Goal: Information Seeking & Learning: Understand process/instructions

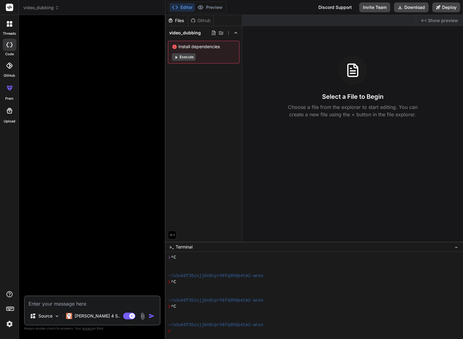
drag, startPoint x: 0, startPoint y: 0, endPoint x: 45, endPoint y: 23, distance: 50.0
click at [45, 23] on div at bounding box center [92, 158] width 135 height 276
click at [33, 158] on div at bounding box center [92, 158] width 135 height 276
click at [44, 304] on textarea at bounding box center [92, 302] width 135 height 11
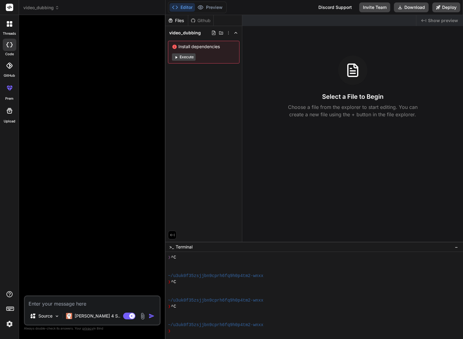
paste textarea "Lor ipsumd sitam con Adipi Elitsed Doeiusmo temp Incidi utlaboree. Do magn ali …"
type textarea "Lor ipsumd sitam con Adipi Elitsed Doeiusmo temp Incidi utlaboree. Do magn ali …"
type textarea "x"
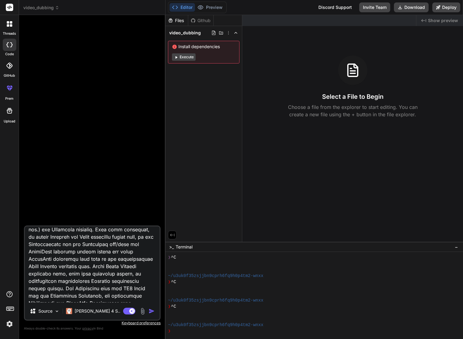
scroll to position [0, 0]
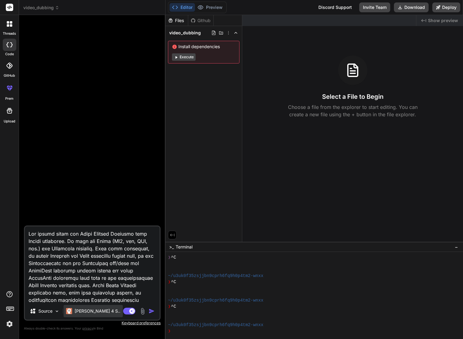
type textarea "Lor ipsumd sitam con Adipi Elitsed Doeiusmo temp Incidi utlaboree. Do magn ali …"
click at [101, 312] on div "[PERSON_NAME] 4 S.." at bounding box center [93, 311] width 59 height 12
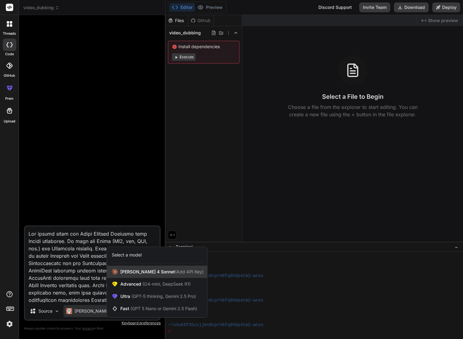
click at [135, 276] on div "[PERSON_NAME] 4 Sonnet (Add API Key)" at bounding box center [157, 272] width 100 height 12
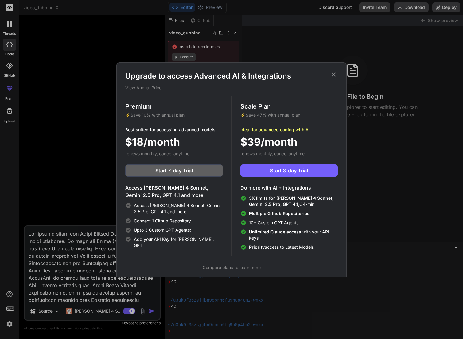
drag, startPoint x: 335, startPoint y: 74, endPoint x: 296, endPoint y: 68, distance: 38.9
click at [335, 74] on icon at bounding box center [333, 74] width 7 height 7
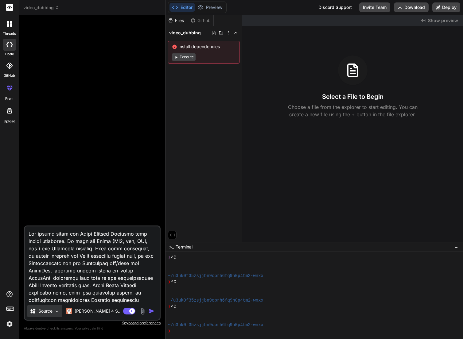
click at [57, 313] on img at bounding box center [56, 311] width 5 height 5
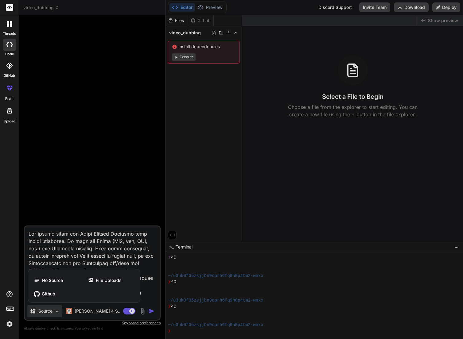
click at [57, 313] on div at bounding box center [231, 169] width 463 height 339
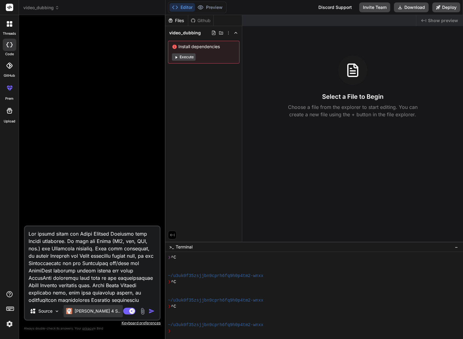
click at [83, 312] on p "[PERSON_NAME] 4 S.." at bounding box center [98, 311] width 46 height 6
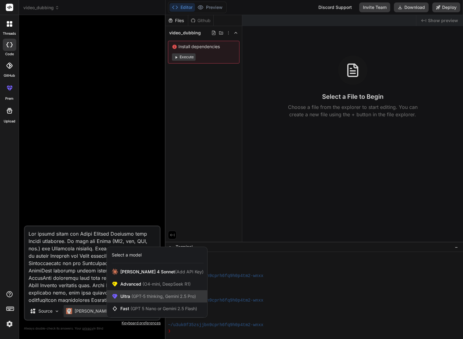
click at [135, 295] on span "(GPT-5 thinking, Gemini 2.5 Pro)" at bounding box center [163, 296] width 66 height 5
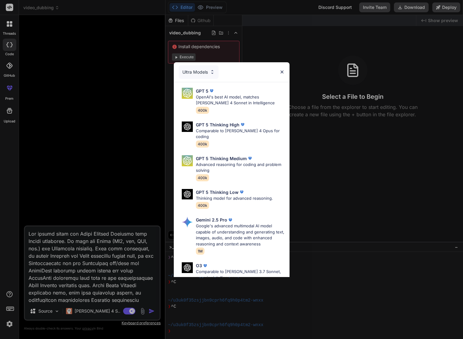
click at [150, 311] on div "Ultra Models GPT 5 OpenAI's best AI model, matches [PERSON_NAME] 4 Sonnet in In…" at bounding box center [231, 169] width 463 height 339
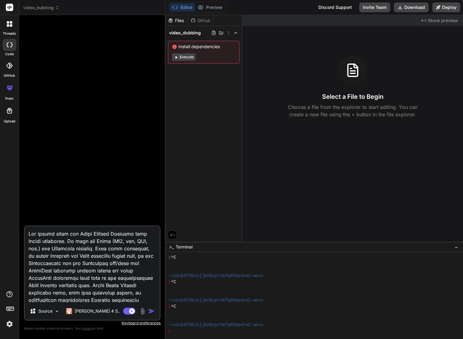
click at [151, 312] on img "button" at bounding box center [152, 311] width 6 height 6
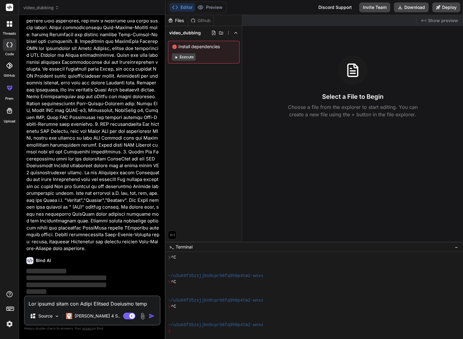
scroll to position [562, 0]
type textarea "x"
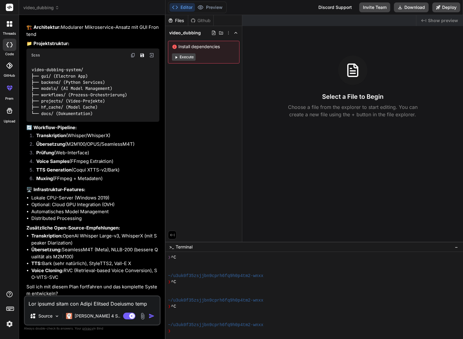
scroll to position [872, 0]
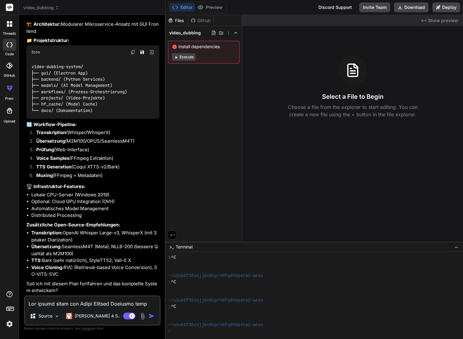
click at [80, 215] on li "Distributed Processing" at bounding box center [95, 215] width 128 height 7
click at [44, 304] on textarea at bounding box center [92, 302] width 135 height 11
type textarea "J"
type textarea "x"
type textarea "[PERSON_NAME]"
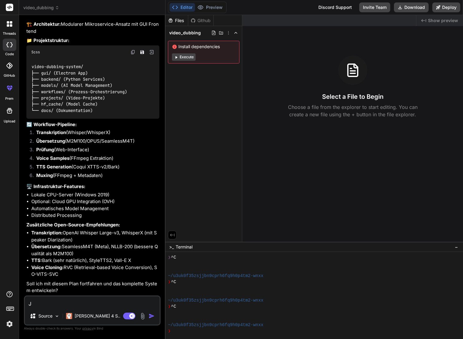
type textarea "x"
type textarea "J"
type textarea "x"
type textarea "V"
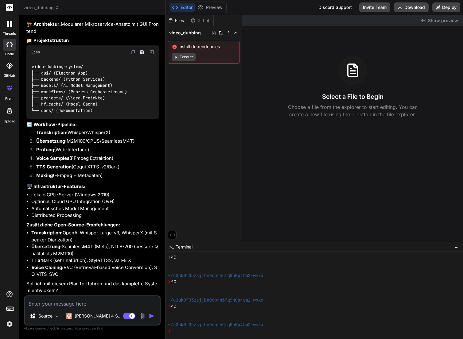
type textarea "x"
type textarea "Vi"
type textarea "x"
type textarea "Vie"
type textarea "x"
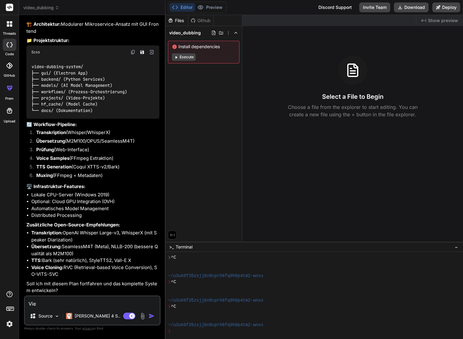
type textarea "Viel"
type textarea "x"
type textarea "Viell"
type textarea "x"
type textarea "Vielle"
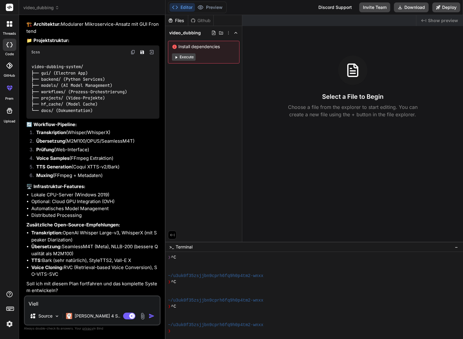
type textarea "x"
type textarea "Viellei"
type textarea "x"
type textarea "Vielleic"
type textarea "x"
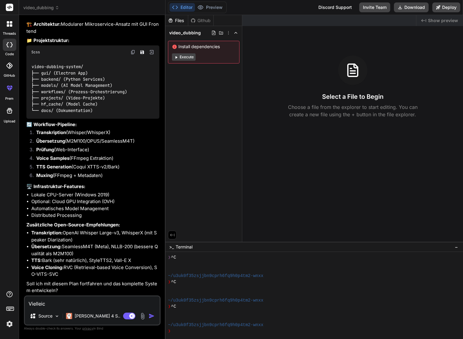
type textarea "Vielleich"
type textarea "x"
type textarea "Vielleicht"
type textarea "x"
type textarea "Vielleicht"
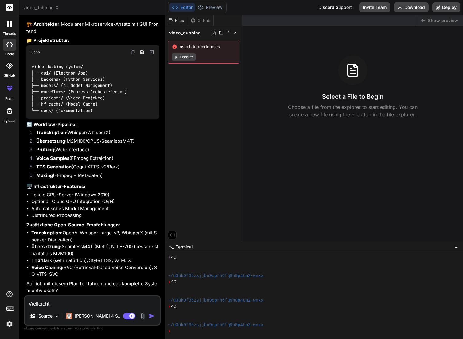
type textarea "x"
type textarea "Vielleicht w"
type textarea "x"
type textarea "Vielleicht wä"
type textarea "x"
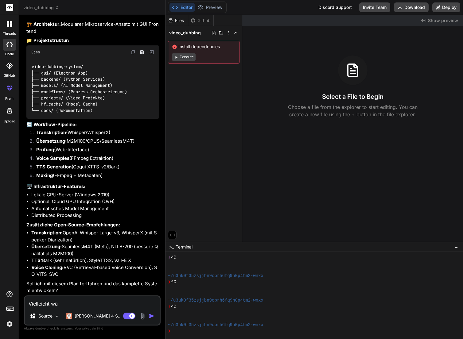
type textarea "Vielleicht wär"
type textarea "x"
type textarea "Vielleicht wäre"
type textarea "x"
type textarea "Vielleicht wäre"
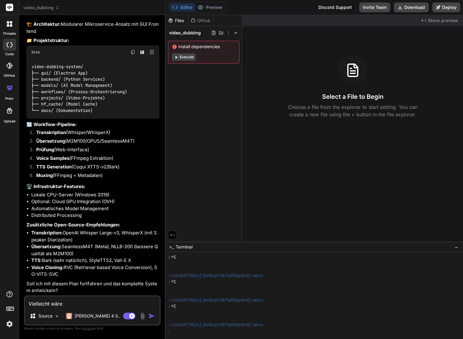
type textarea "x"
type textarea "Vielleicht wäre e"
type textarea "x"
type textarea "Vielleicht wäre es"
type textarea "x"
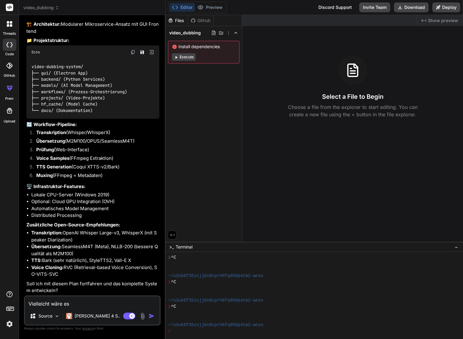
type textarea "Vielleicht wäre es"
type textarea "x"
type textarea "Vielleicht wäre es n"
type textarea "x"
type textarea "Vielleicht wäre es no"
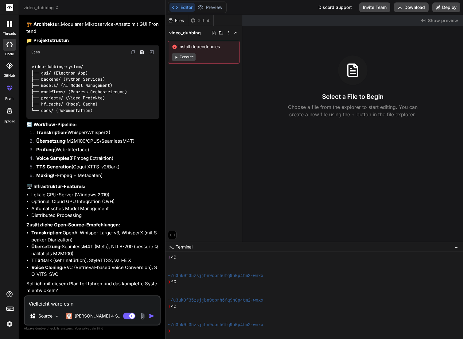
type textarea "x"
type textarea "Vielleicht wäre es noc"
type textarea "x"
type textarea "Vielleicht wäre es noch"
type textarea "x"
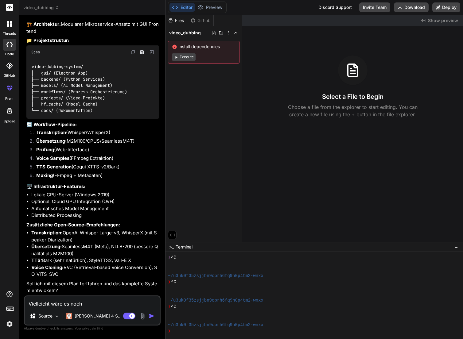
type textarea "Vielleicht wäre es noch"
type textarea "x"
type textarea "Vielleicht wäre es noch m"
type textarea "x"
type textarea "Vielleicht wäre es noch"
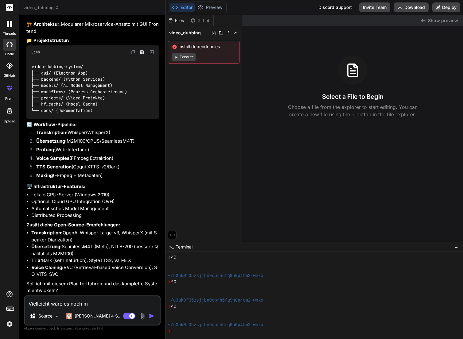
type textarea "x"
type textarea "Vielleicht wäre es noch"
type textarea "x"
type textarea "Vielleicht wäre es noc"
type textarea "x"
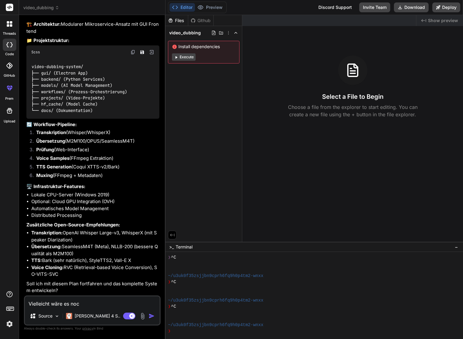
type textarea "Vielleicht wäre es no"
type textarea "x"
type textarea "Vielleicht wäre es n"
type textarea "x"
type textarea "Vielleicht wäre es"
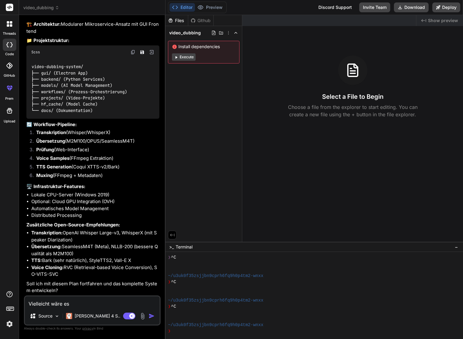
type textarea "x"
type textarea "Vielleicht wäre es"
type textarea "x"
type textarea "Vielleicht wäre e"
type textarea "x"
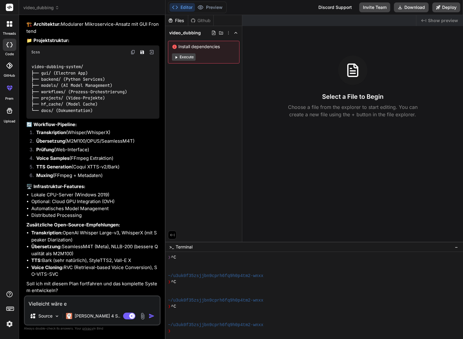
type textarea "Vielleicht wäre"
type textarea "x"
type textarea "Vielleicht wäre n"
type textarea "x"
type textarea "Vielleicht wäre no"
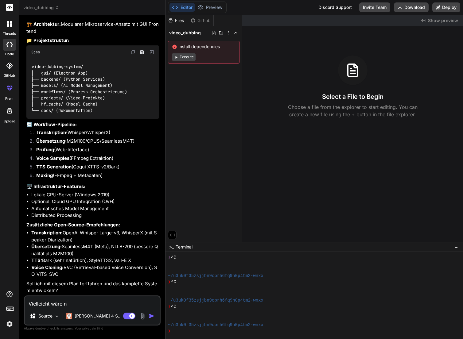
type textarea "x"
type textarea "Vielleicht wäre noc"
type textarea "x"
type textarea "Vielleicht wäre noch"
type textarea "x"
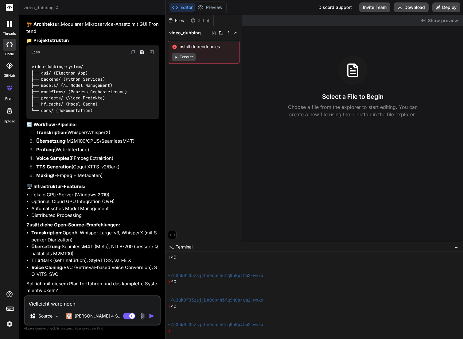
type textarea "Vielleicht wäre noch"
type textarea "x"
type textarea "Vielleicht wäre noch g"
type textarea "x"
type textarea "Vielleicht wäre noch gu"
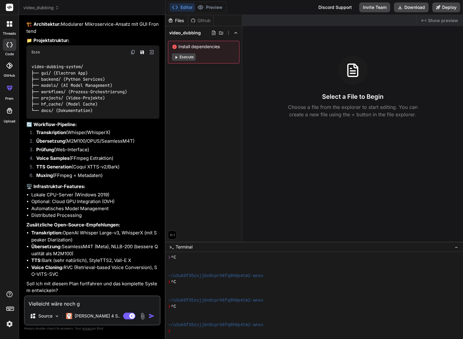
type textarea "x"
type textarea "Vielleicht wäre noch gut"
type textarea "x"
type textarea "Vielleicht wäre noch gut,"
type textarea "x"
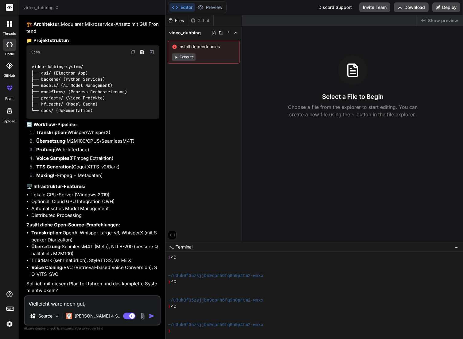
type textarea "Vielleicht wäre noch gut,"
type textarea "x"
type textarea "Vielleicht wäre noch gut, d"
type textarea "x"
type textarea "Vielleicht wäre noch gut, da"
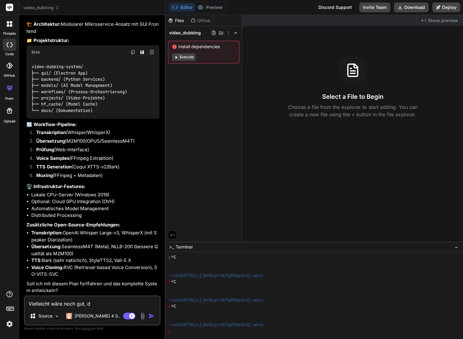
type textarea "x"
type textarea "Vielleicht wäre noch gut, das"
type textarea "x"
type textarea "Vielleicht wäre noch gut, dass"
type textarea "x"
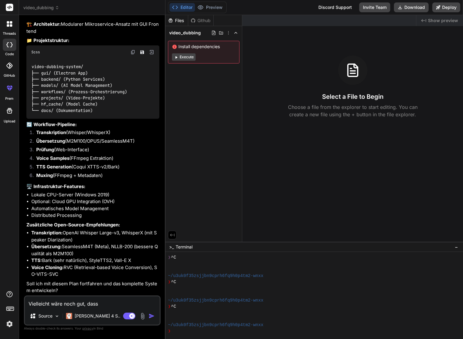
type textarea "Vielleicht wäre noch gut, dass"
type textarea "x"
type textarea "Vielleicht wäre noch gut, dass m"
type textarea "x"
type textarea "Vielleicht wäre noch gut, dass ma"
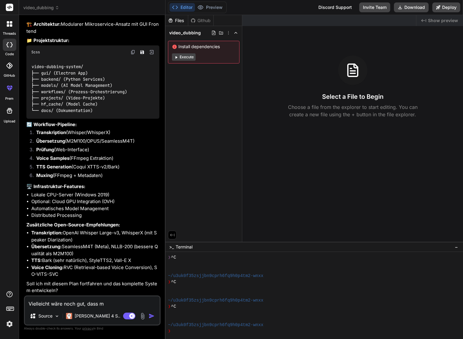
type textarea "x"
type textarea "Vielleicht wäre noch gut, dass man"
type textarea "x"
type textarea "Vielleicht wäre noch gut, dass man"
type textarea "x"
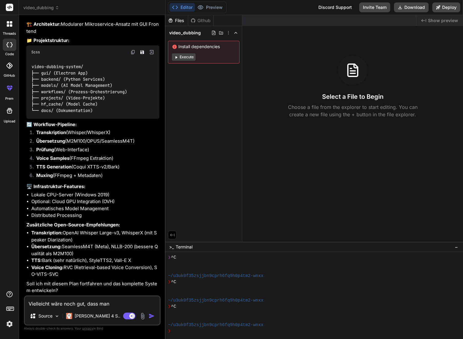
type textarea "Vielleicht wäre noch gut, dass man"
type textarea "x"
type textarea "Vielleicht wäre noch gut, dass ma"
type textarea "x"
type textarea "Vielleicht wäre noch gut, dass m"
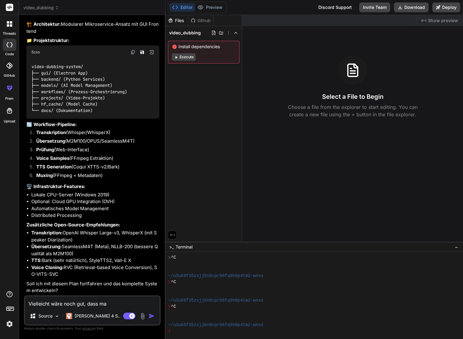
type textarea "x"
type textarea "Vielleicht wäre noch gut, dass"
type textarea "x"
type textarea "Vielleicht wäre noch gut, dass"
type textarea "x"
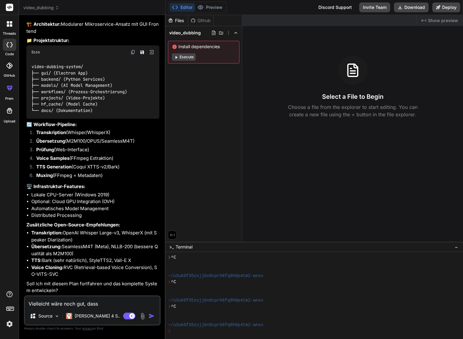
type textarea "Vielleicht wäre noch gut, das"
type textarea "x"
type textarea "Vielleicht wäre noch gut, da"
type textarea "x"
type textarea "Vielleicht wäre noch gut, d"
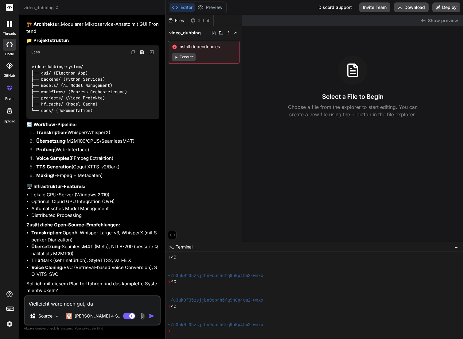
type textarea "x"
type textarea "Vielleicht wäre noch gut,"
type textarea "x"
type textarea "Vielleicht wäre noch gut,"
type textarea "x"
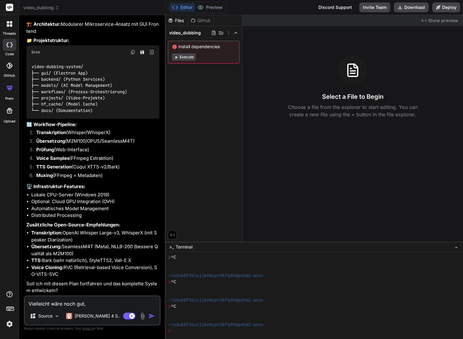
type textarea "Vielleicht wäre noch gut"
type textarea "x"
type textarea "Vielleicht wäre noch gu"
type textarea "x"
type textarea "Vielleicht wäre noch g"
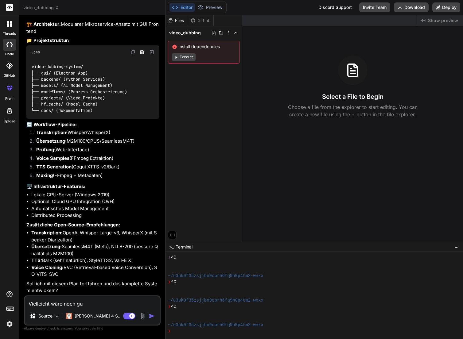
type textarea "x"
type textarea "Vielleicht wäre noch"
type textarea "x"
type textarea "Vielleicht wäre noch"
type textarea "x"
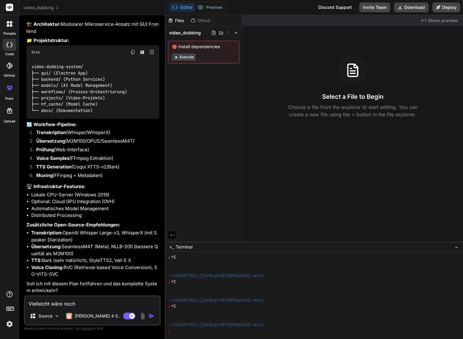
type textarea "Vielleicht wäre noc"
type textarea "x"
type textarea "Vielleicht wäre no"
type textarea "x"
type textarea "Vielleicht wäre n"
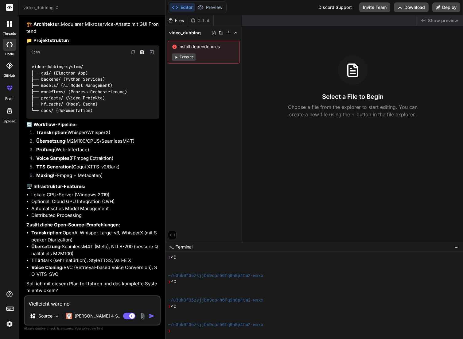
type textarea "x"
type textarea "Vielleicht wäre"
type textarea "x"
type textarea "Vielleicht wäre"
type textarea "x"
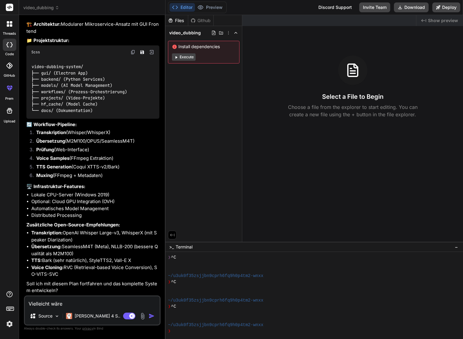
type textarea "Vielleicht wär"
type textarea "x"
type textarea "Vielleicht wä"
type textarea "x"
type textarea "Vielleicht w"
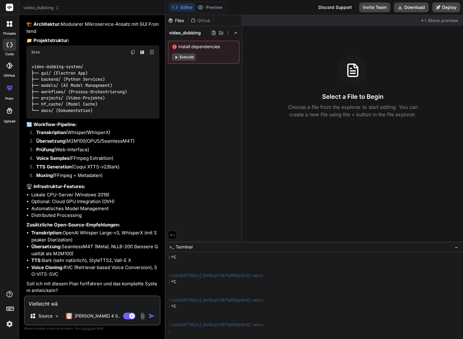
type textarea "x"
type textarea "Vielleicht"
type textarea "x"
type textarea "Vielleicht"
type textarea "x"
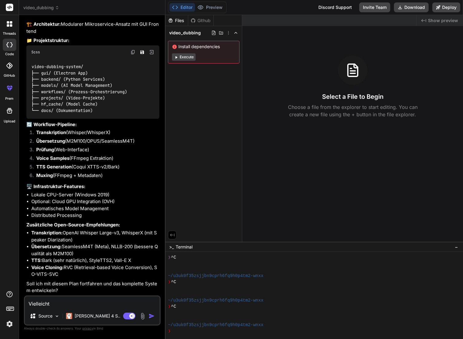
type textarea "Vielleich"
type textarea "x"
type textarea "Vielleic"
type textarea "x"
type textarea "Viellei"
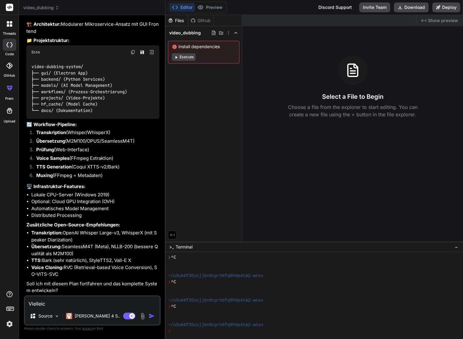
type textarea "x"
type textarea "Vielle"
type textarea "x"
type textarea "Viell"
type textarea "x"
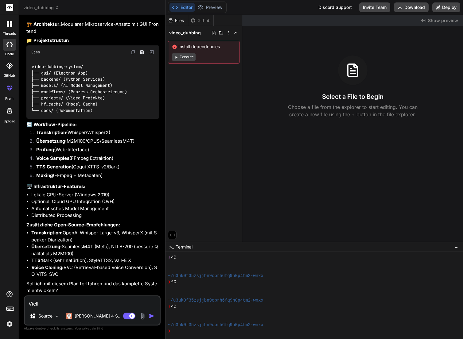
type textarea "Viel"
type textarea "x"
type textarea "Vie"
type textarea "x"
type textarea "Vi"
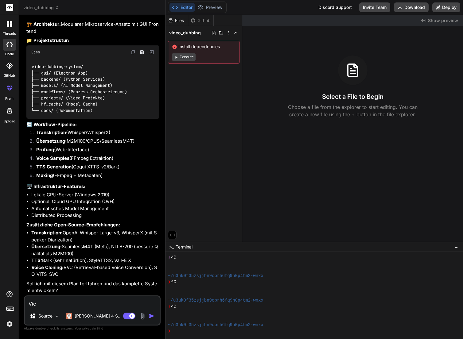
type textarea "x"
type textarea "V"
type textarea "x"
type textarea "K"
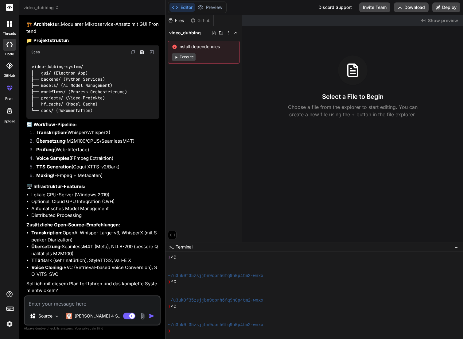
type textarea "x"
type textarea "Ka"
type textarea "x"
type textarea "[PERSON_NAME]"
type textarea "x"
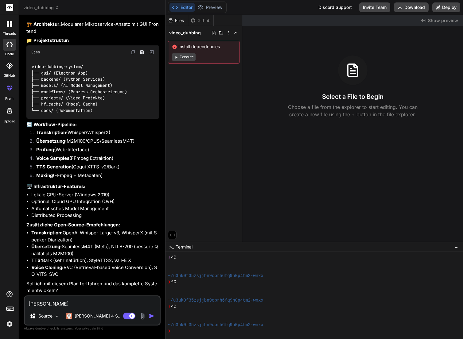
type textarea "Kann"
type textarea "x"
type textarea "Kann"
type textarea "x"
type textarea "Kann d"
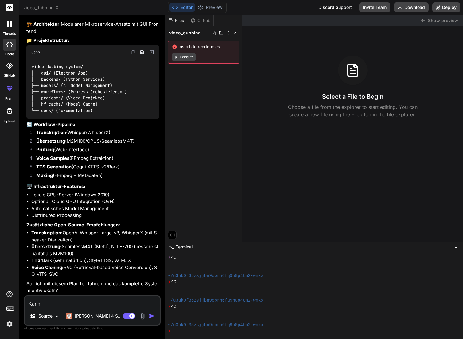
type textarea "x"
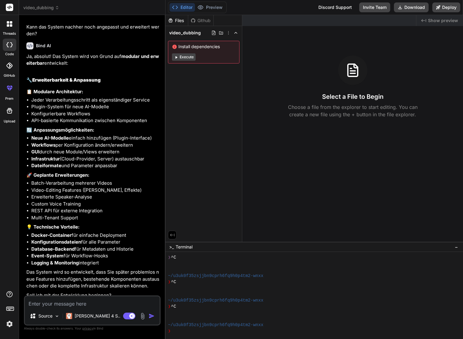
scroll to position [1162, 0]
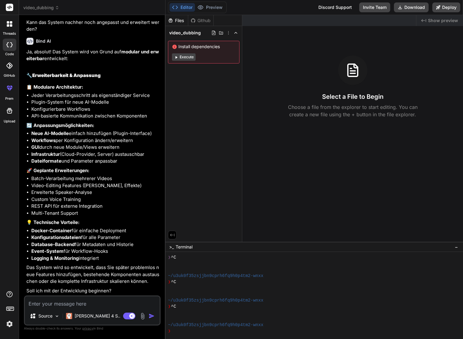
click at [62, 304] on textarea at bounding box center [92, 302] width 135 height 11
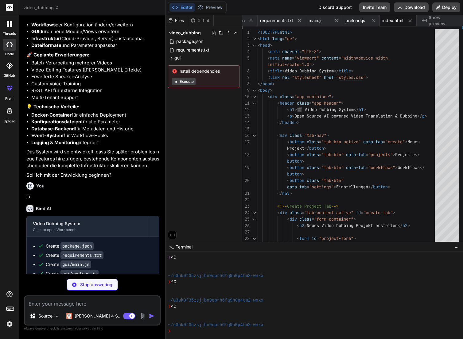
scroll to position [1305, 0]
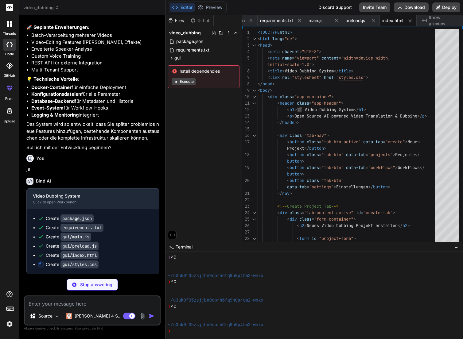
click at [9, 326] on img at bounding box center [9, 324] width 10 height 10
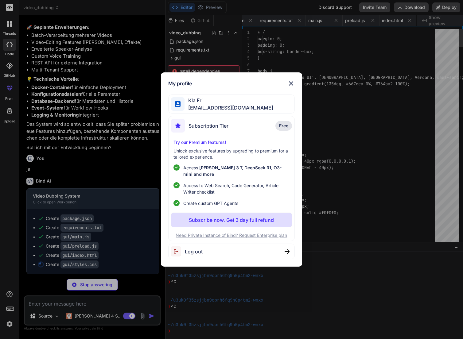
scroll to position [0, 64]
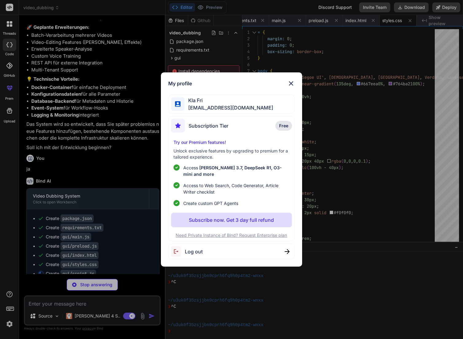
click at [290, 82] on img at bounding box center [290, 83] width 7 height 7
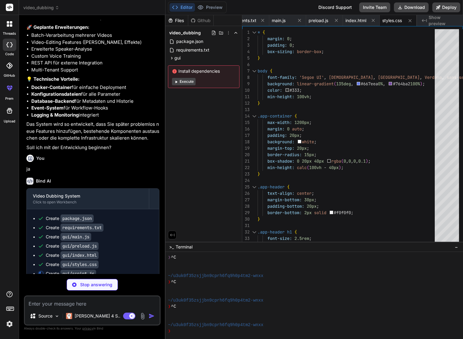
scroll to position [1315, 0]
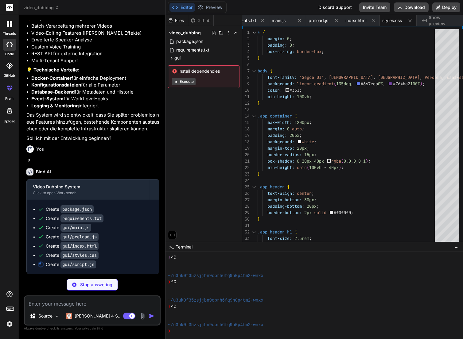
click at [10, 25] on icon at bounding box center [11, 25] width 2 height 2
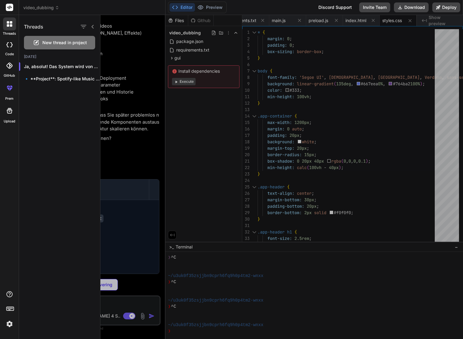
click at [10, 25] on icon at bounding box center [11, 25] width 2 height 2
click at [12, 6] on rect at bounding box center [9, 7] width 7 height 7
drag, startPoint x: 298, startPoint y: 262, endPoint x: 291, endPoint y: 265, distance: 8.1
click at [291, 265] on div at bounding box center [281, 177] width 363 height 324
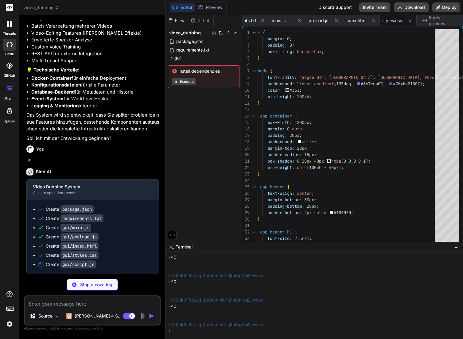
click at [10, 68] on icon at bounding box center [9, 66] width 6 height 6
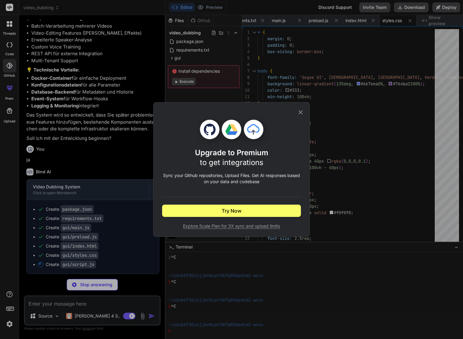
drag, startPoint x: 300, startPoint y: 113, endPoint x: 303, endPoint y: 106, distance: 7.1
click at [300, 113] on icon at bounding box center [301, 113] width 4 height 4
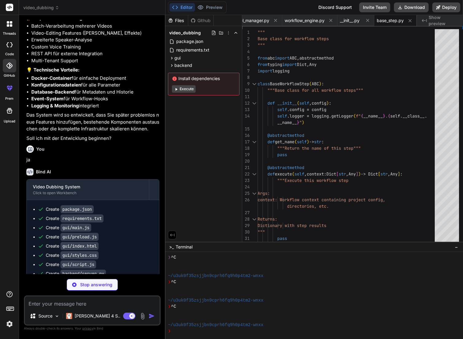
scroll to position [1394, 0]
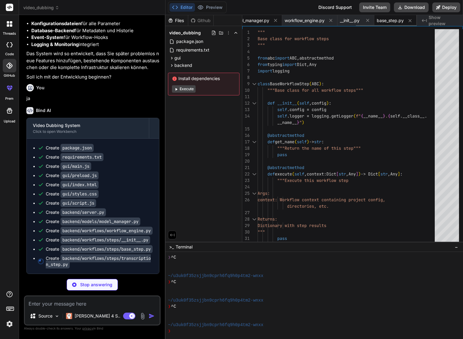
click at [256, 21] on span "model_manager.py" at bounding box center [250, 20] width 38 height 6
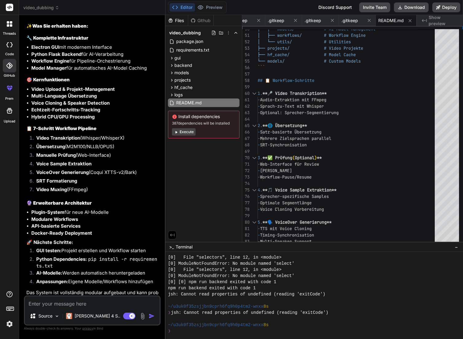
scroll to position [1793, 0]
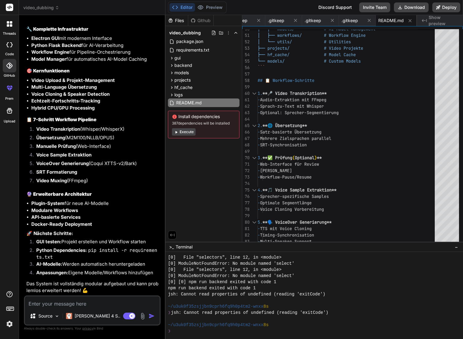
click at [10, 324] on img at bounding box center [9, 324] width 10 height 10
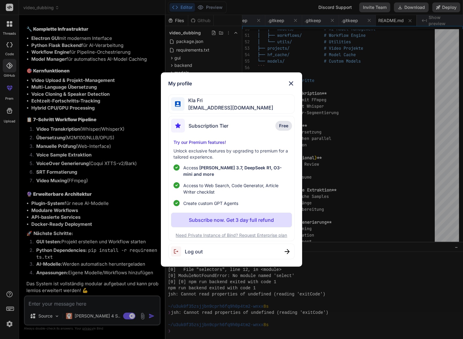
click at [290, 82] on img at bounding box center [290, 83] width 7 height 7
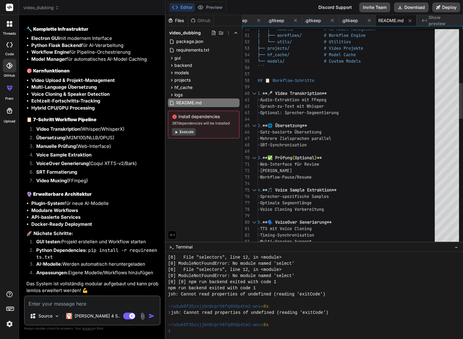
scroll to position [0, 0]
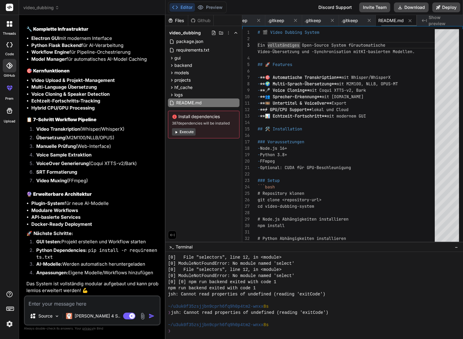
click at [389, 21] on span "README.md" at bounding box center [390, 20] width 25 height 6
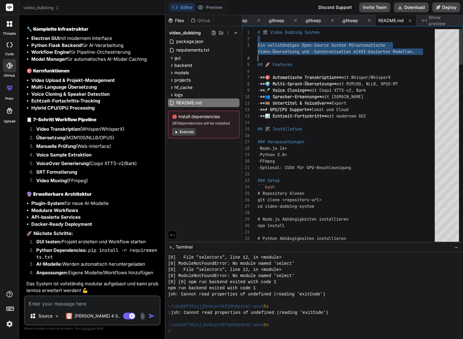
drag, startPoint x: 258, startPoint y: 33, endPoint x: 262, endPoint y: 56, distance: 23.3
drag, startPoint x: 258, startPoint y: 32, endPoint x: 262, endPoint y: 71, distance: 39.3
drag, startPoint x: 258, startPoint y: 31, endPoint x: 267, endPoint y: 56, distance: 27.2
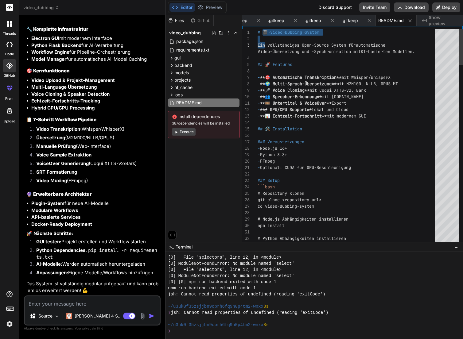
drag, startPoint x: 262, startPoint y: 32, endPoint x: 265, endPoint y: 43, distance: 11.2
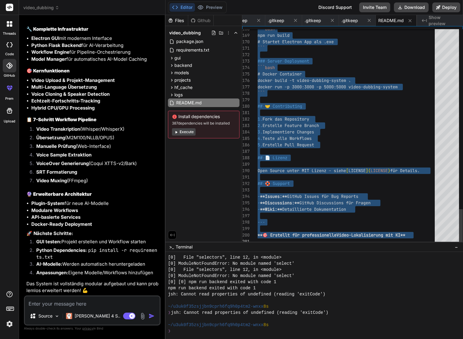
drag, startPoint x: 259, startPoint y: 32, endPoint x: 242, endPoint y: 258, distance: 226.9
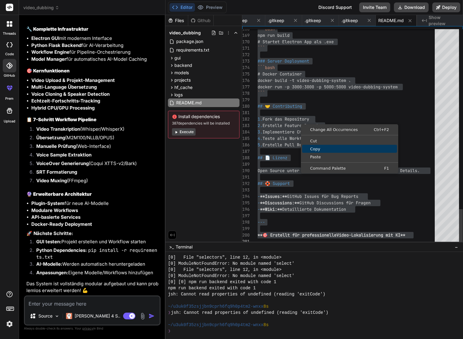
click at [314, 151] on span "Copy" at bounding box center [349, 149] width 95 height 4
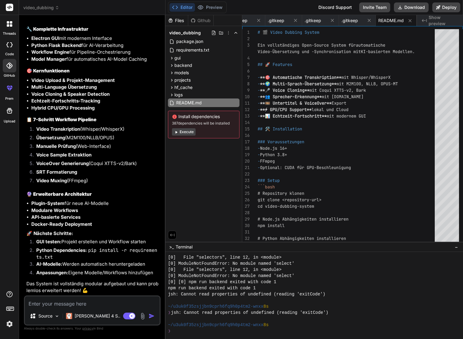
click at [53, 299] on textarea at bounding box center [92, 302] width 135 height 11
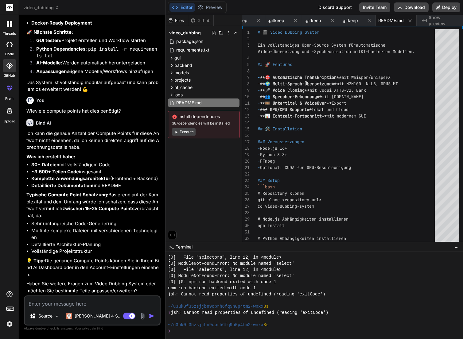
scroll to position [1994, 0]
click at [8, 325] on img at bounding box center [9, 324] width 10 height 10
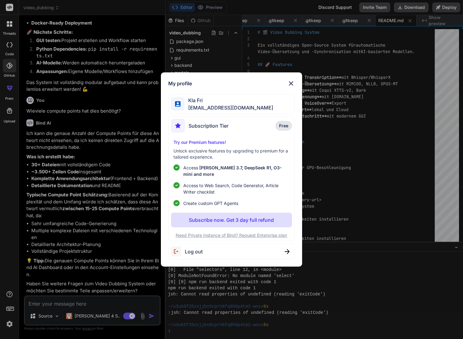
click at [293, 81] on img at bounding box center [290, 83] width 7 height 7
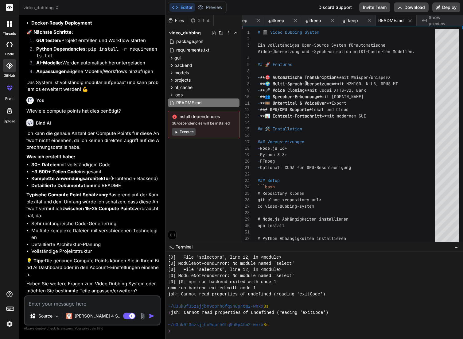
click at [12, 6] on rect at bounding box center [9, 7] width 7 height 7
click at [10, 87] on icon at bounding box center [10, 86] width 2 height 2
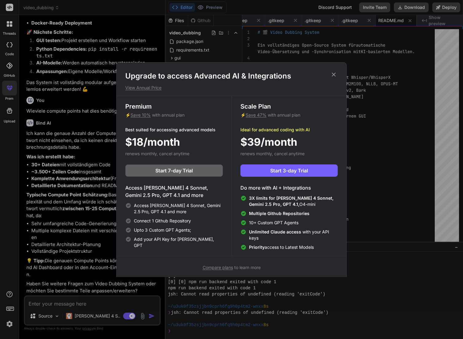
click at [334, 75] on icon at bounding box center [334, 74] width 4 height 4
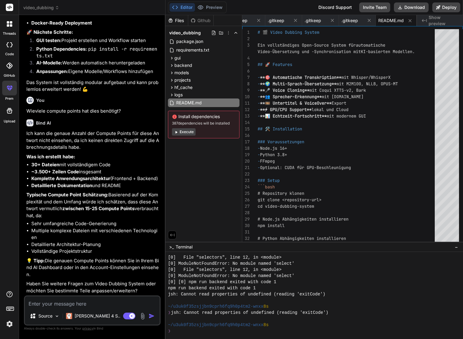
click at [10, 112] on icon at bounding box center [9, 110] width 7 height 7
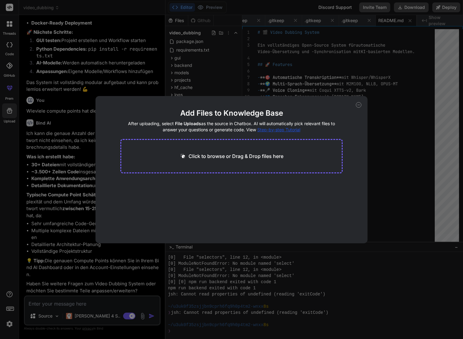
drag, startPoint x: 358, startPoint y: 106, endPoint x: 329, endPoint y: 102, distance: 29.1
click at [358, 106] on icon at bounding box center [359, 105] width 6 height 6
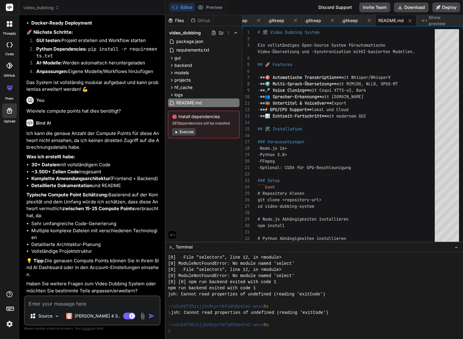
click at [8, 65] on icon at bounding box center [9, 66] width 6 height 6
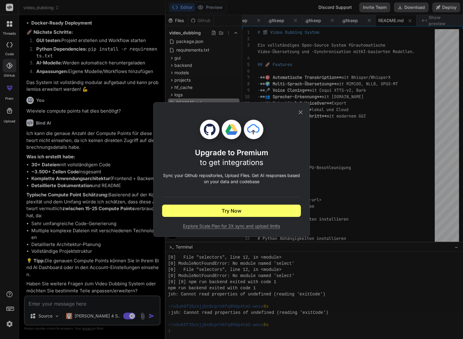
click at [301, 114] on icon at bounding box center [301, 113] width 4 height 4
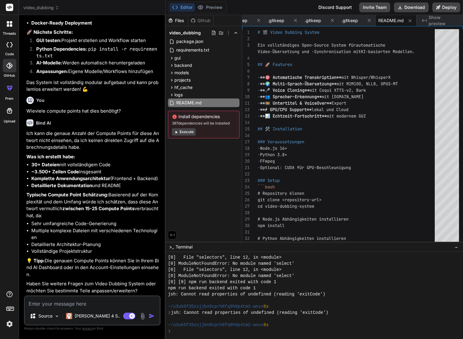
click at [11, 26] on icon at bounding box center [11, 25] width 2 height 2
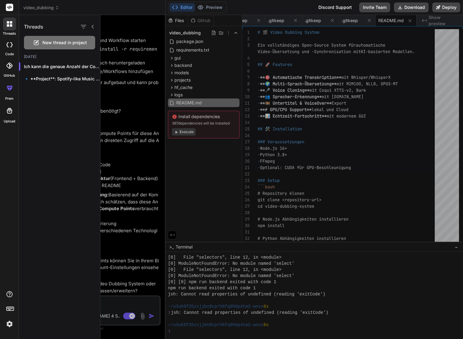
click at [11, 26] on icon at bounding box center [11, 25] width 2 height 2
click at [9, 325] on img at bounding box center [9, 324] width 10 height 10
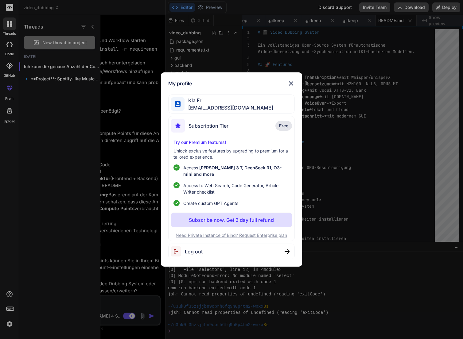
click at [291, 84] on img at bounding box center [290, 83] width 7 height 7
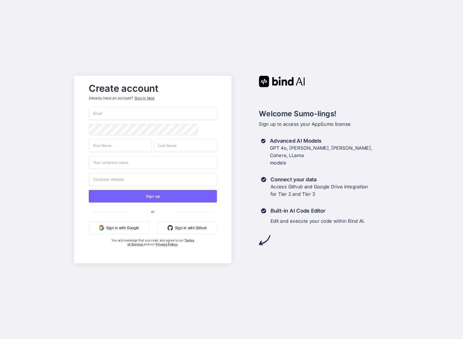
click at [146, 99] on div "Sign in here" at bounding box center [144, 98] width 20 height 5
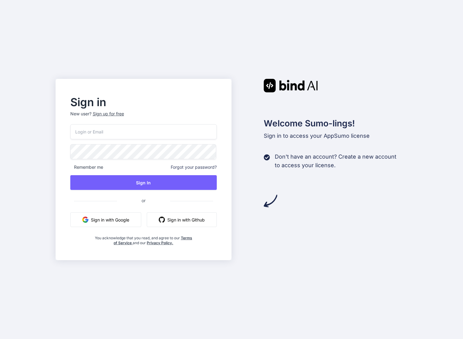
click at [141, 135] on input "email" at bounding box center [143, 131] width 147 height 15
type input "[EMAIL_ADDRESS][DOMAIN_NAME]"
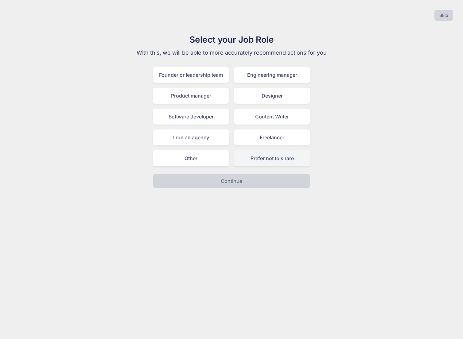
click at [279, 161] on div "Prefer not to share" at bounding box center [272, 158] width 76 height 16
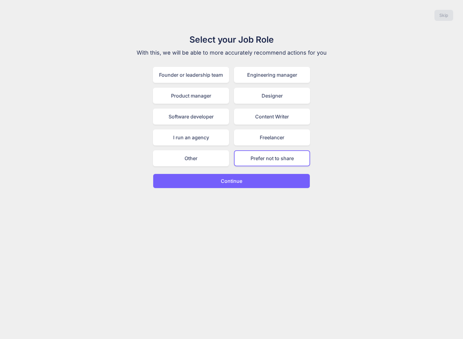
click at [234, 179] on p "Continue" at bounding box center [231, 180] width 21 height 7
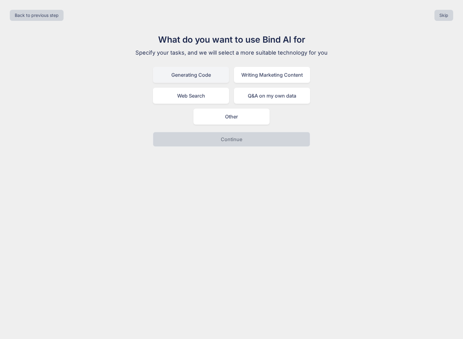
click at [200, 79] on div "Generating Code" at bounding box center [191, 75] width 76 height 16
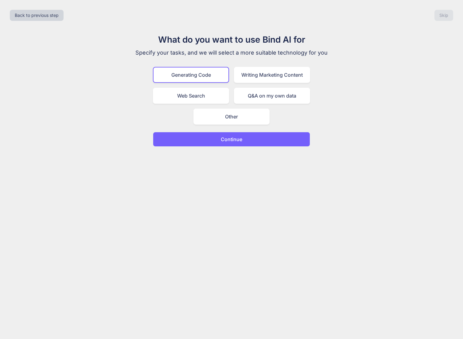
click at [235, 138] on p "Continue" at bounding box center [231, 139] width 21 height 7
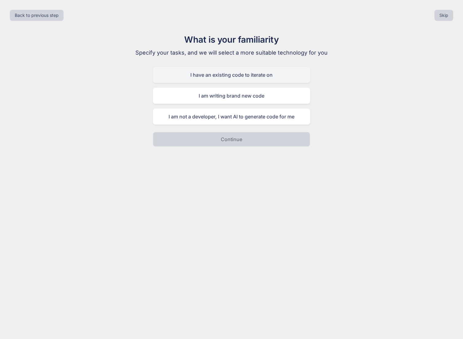
click at [257, 78] on div "I have an existing code to iterate on" at bounding box center [231, 75] width 157 height 16
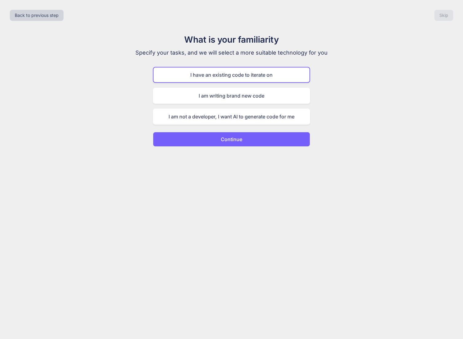
click at [251, 140] on button "Continue" at bounding box center [231, 139] width 157 height 15
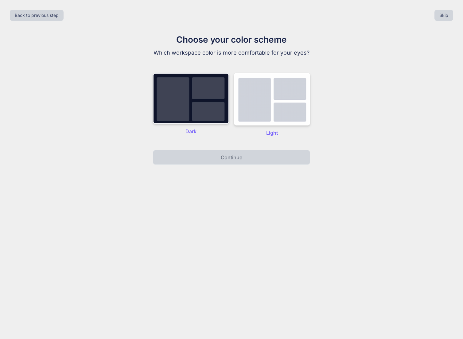
drag, startPoint x: 196, startPoint y: 100, endPoint x: 201, endPoint y: 107, distance: 9.0
click at [196, 100] on img at bounding box center [191, 98] width 76 height 51
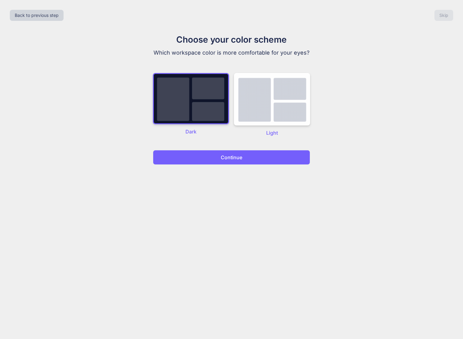
click at [226, 161] on button "Continue" at bounding box center [231, 157] width 157 height 15
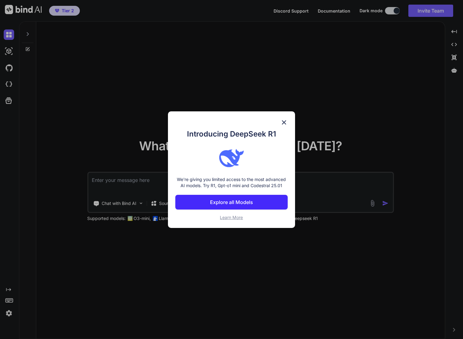
click at [244, 203] on p "Explore all Models" at bounding box center [231, 202] width 43 height 7
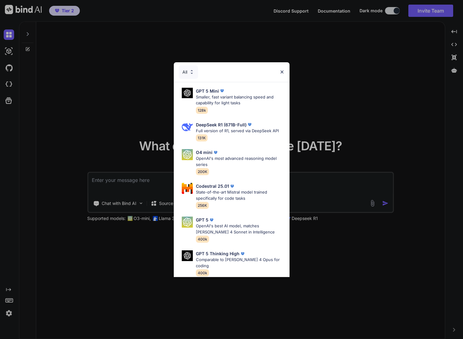
click at [281, 68] on div "All" at bounding box center [232, 72] width 116 height 20
click at [282, 70] on img at bounding box center [281, 71] width 5 height 5
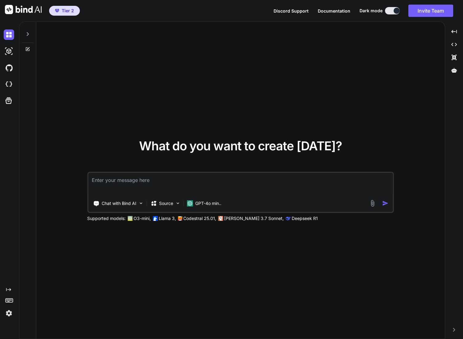
click at [26, 32] on icon at bounding box center [27, 34] width 5 height 5
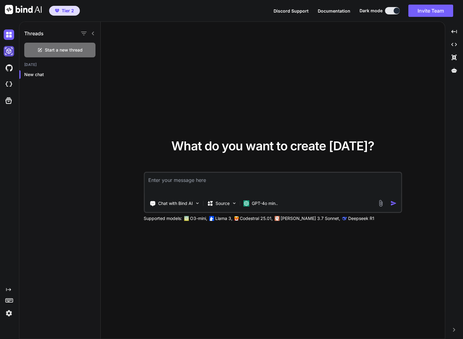
click at [10, 50] on img at bounding box center [9, 51] width 10 height 10
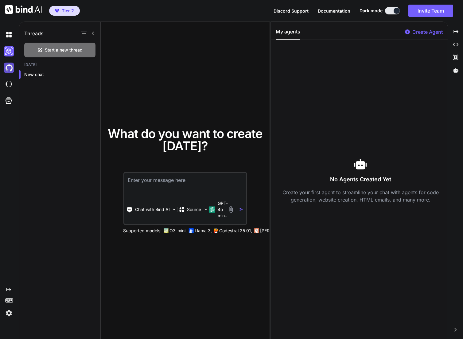
click at [8, 68] on img at bounding box center [9, 68] width 10 height 10
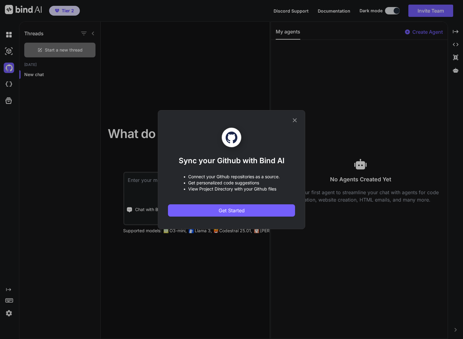
click at [295, 119] on icon at bounding box center [294, 120] width 7 height 7
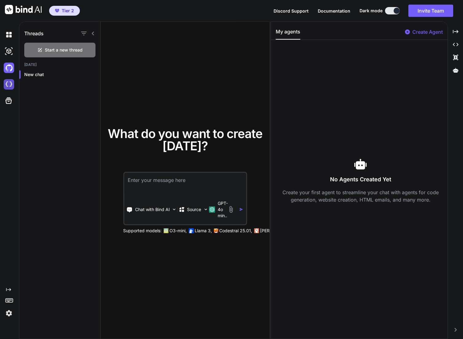
click at [8, 83] on img at bounding box center [9, 84] width 10 height 10
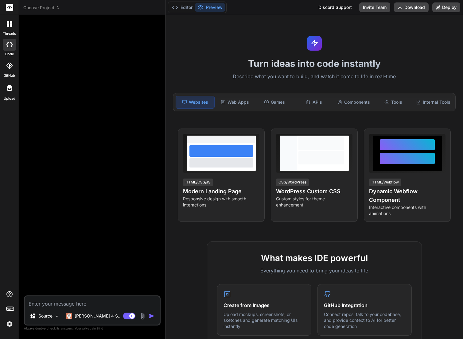
click at [36, 7] on span "Choose Project" at bounding box center [41, 8] width 37 height 6
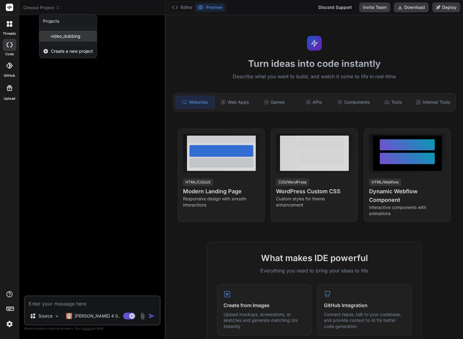
click at [68, 36] on span "video_dubbing" at bounding box center [66, 36] width 30 height 6
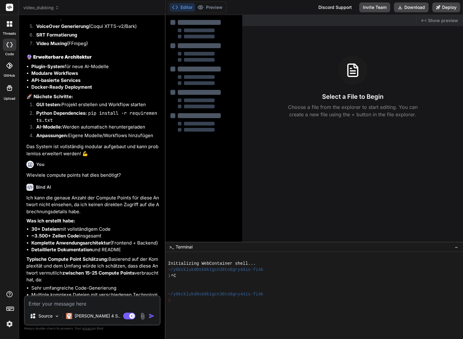
scroll to position [1987, 0]
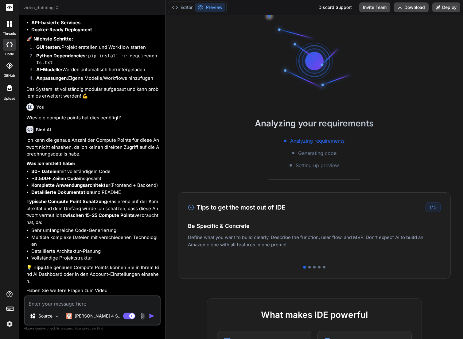
click at [8, 326] on img at bounding box center [9, 324] width 10 height 10
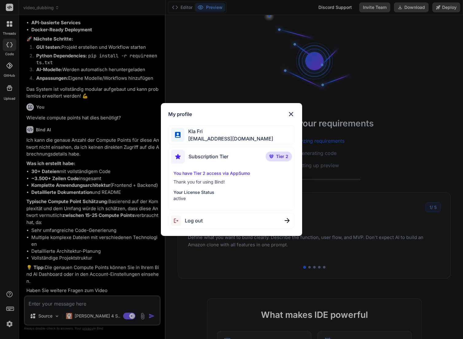
click at [289, 115] on img at bounding box center [290, 114] width 7 height 7
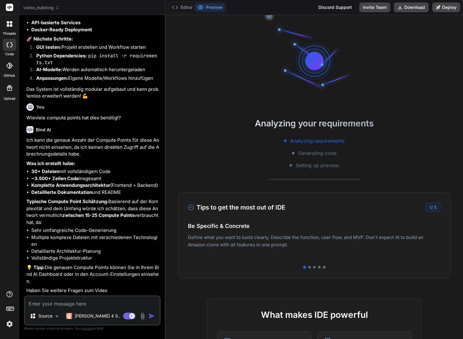
click at [118, 146] on p "Ich kann die genaue Anzahl der Compute Points für diese Antwort nicht einsehen,…" at bounding box center [92, 147] width 133 height 21
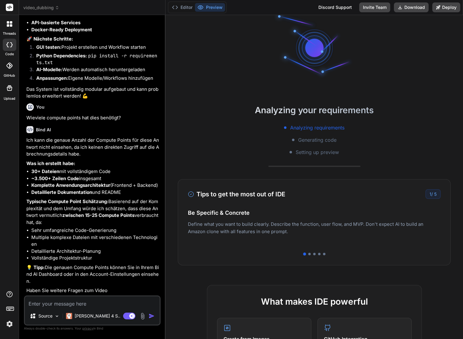
scroll to position [0, 0]
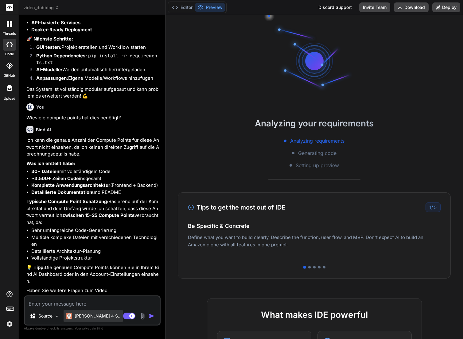
click at [99, 315] on p "[PERSON_NAME] 4 S.." at bounding box center [98, 316] width 46 height 6
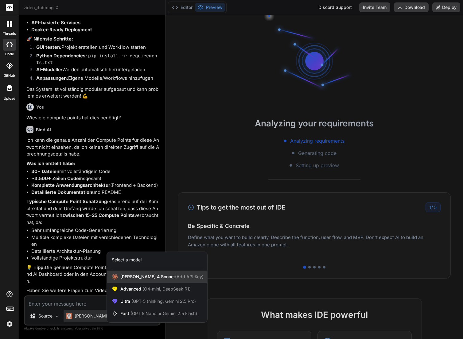
click at [126, 276] on span "[PERSON_NAME] 4 Sonnet (Add API Key)" at bounding box center [161, 277] width 83 height 6
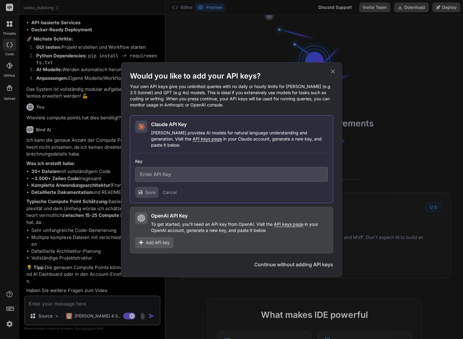
click at [333, 73] on icon at bounding box center [332, 71] width 7 height 7
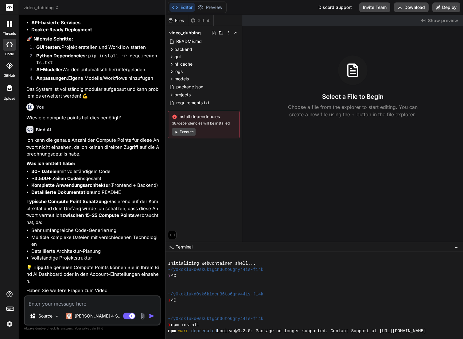
click at [9, 324] on img at bounding box center [9, 324] width 10 height 10
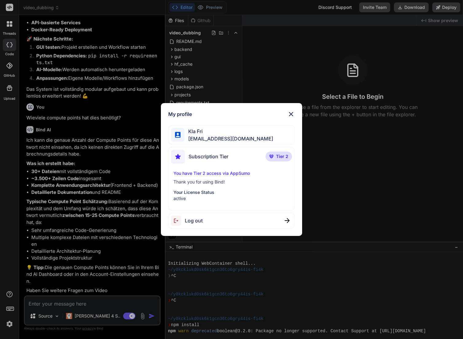
drag, startPoint x: 290, startPoint y: 111, endPoint x: 293, endPoint y: 108, distance: 4.2
click at [290, 111] on img at bounding box center [290, 114] width 7 height 7
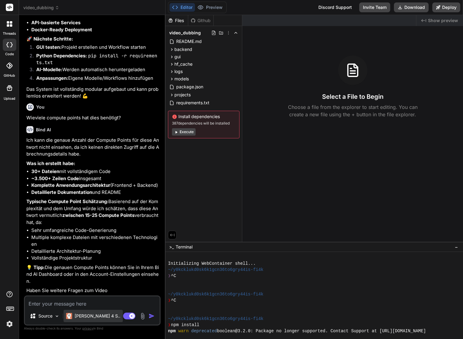
click at [91, 317] on p "[PERSON_NAME] 4 S.." at bounding box center [98, 316] width 46 height 6
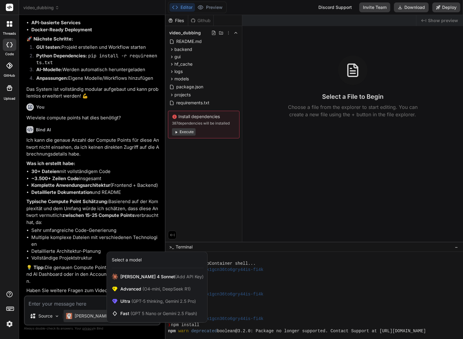
click at [91, 317] on div at bounding box center [231, 169] width 463 height 339
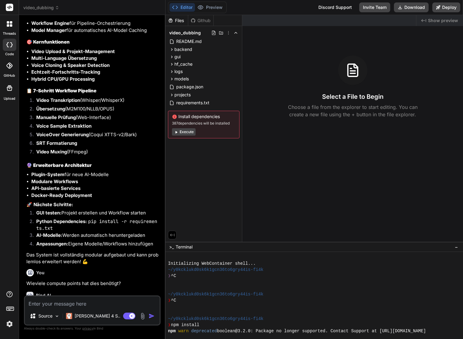
scroll to position [1987, 0]
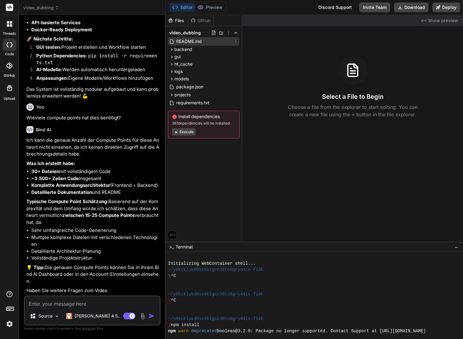
click at [198, 41] on span "README.md" at bounding box center [189, 41] width 27 height 7
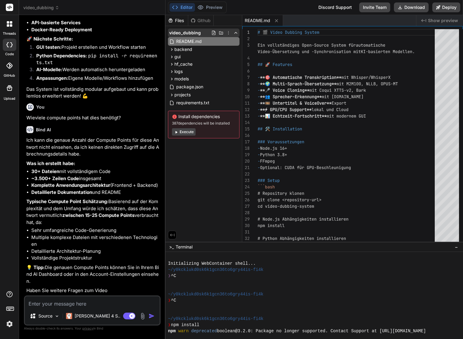
click at [229, 32] on icon at bounding box center [228, 32] width 5 height 5
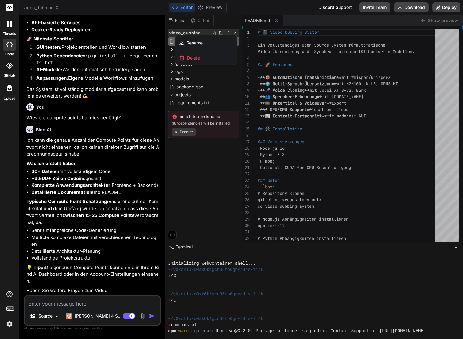
click at [229, 32] on div at bounding box center [313, 177] width 297 height 324
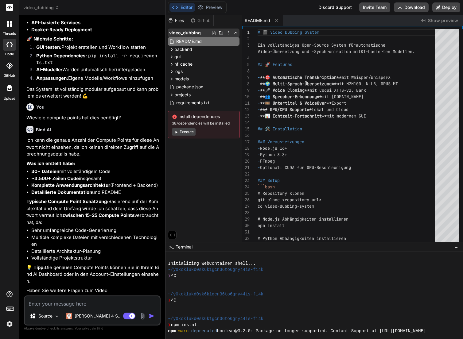
click at [192, 30] on span "video_dubbing" at bounding box center [185, 33] width 32 height 6
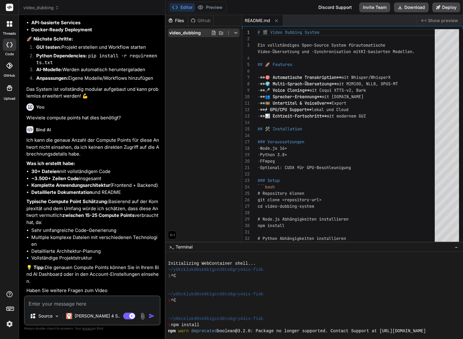
drag, startPoint x: 191, startPoint y: 31, endPoint x: 182, endPoint y: 33, distance: 9.2
click at [182, 33] on span "video_dubbing" at bounding box center [185, 33] width 32 height 6
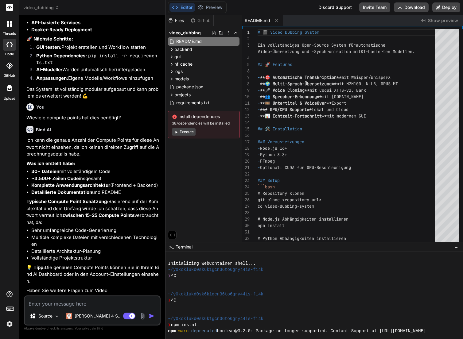
click at [179, 19] on div "Files" at bounding box center [176, 20] width 22 height 6
click at [200, 21] on div "Github" at bounding box center [200, 20] width 25 height 6
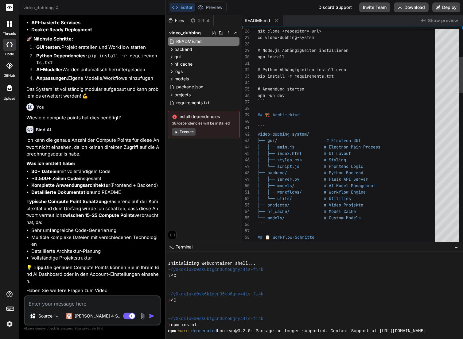
type textarea "x"
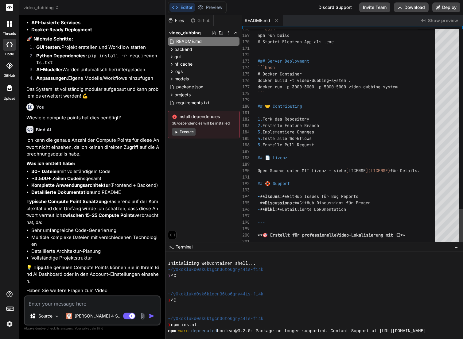
type textarea "Open Source unter MIT Lizenz - siehe [LICENSE](LICENSE) für Details. ## 🛟 Suppo…"
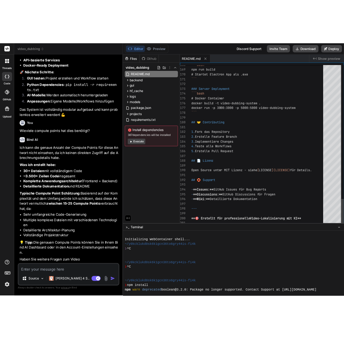
scroll to position [0, 0]
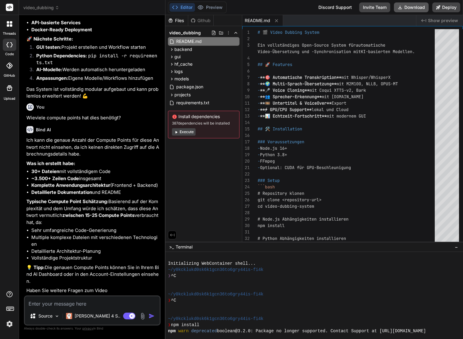
click at [407, 7] on button "Download" at bounding box center [411, 7] width 35 height 10
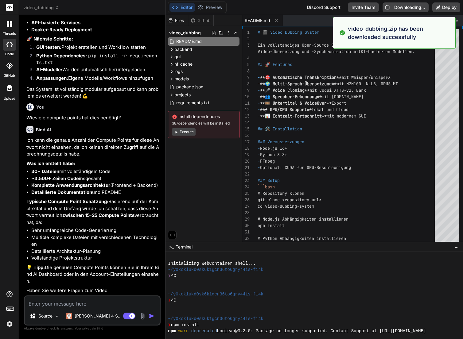
type textarea "x"
type textarea "## 📄 Lizenz Open Source unter MIT Lizenz - siehe [LICENSE](LICENSE) für Details…"
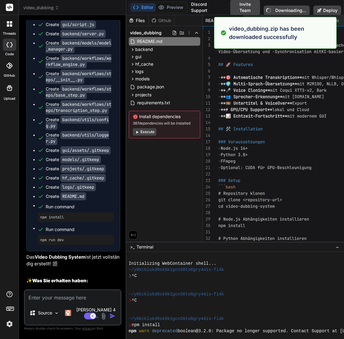
scroll to position [2474, 0]
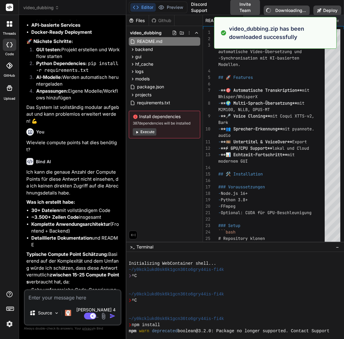
type textarea "x"
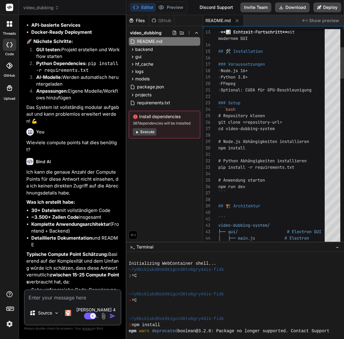
type textarea "### Setup ```bash # Repository klonen git clone <repository-url> cd video-dubbi…"
drag, startPoint x: 225, startPoint y: 129, endPoint x: 278, endPoint y: 129, distance: 52.2
drag, startPoint x: 278, startPoint y: 129, endPoint x: 227, endPoint y: 127, distance: 51.0
